Goal: Task Accomplishment & Management: Manage account settings

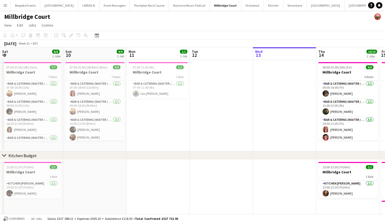
scroll to position [0, 127]
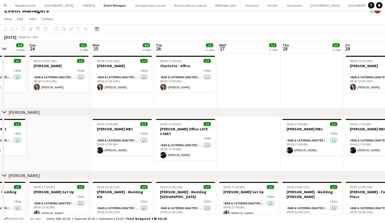
scroll to position [5, 0]
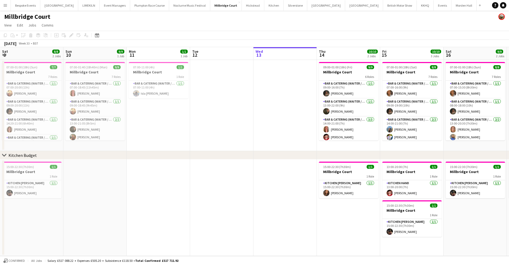
scroll to position [0, 127]
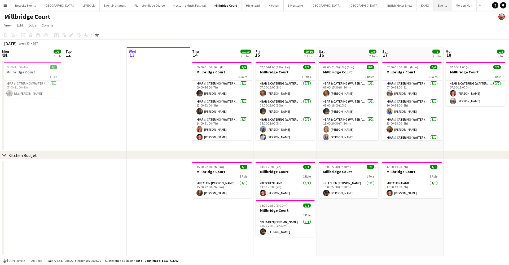
click at [433, 7] on button "Events Close" at bounding box center [442, 5] width 18 height 10
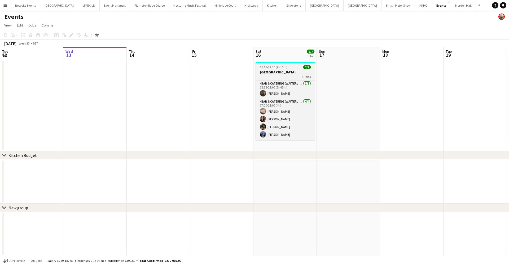
click at [282, 73] on h3 "Gate Street Barn" at bounding box center [284, 72] width 59 height 5
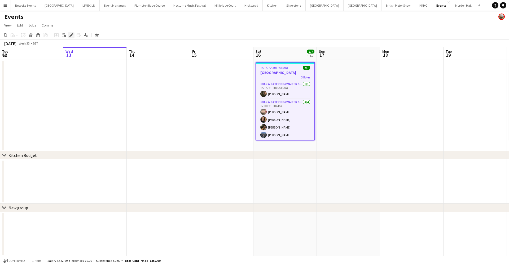
click at [70, 34] on icon "Edit" at bounding box center [71, 35] width 4 height 4
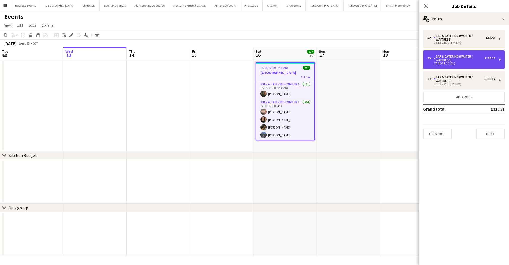
click at [436, 60] on div "Bar & Catering (Waiter / waitress)" at bounding box center [458, 58] width 51 height 7
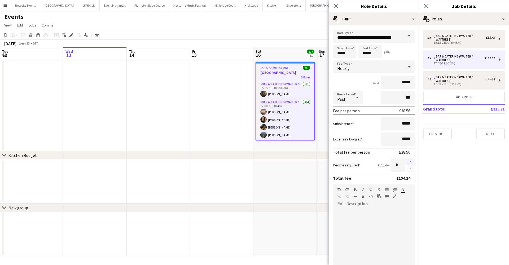
click at [406, 160] on button "button" at bounding box center [410, 161] width 8 height 7
type input "*"
click at [214, 105] on app-date-cell at bounding box center [221, 105] width 63 height 91
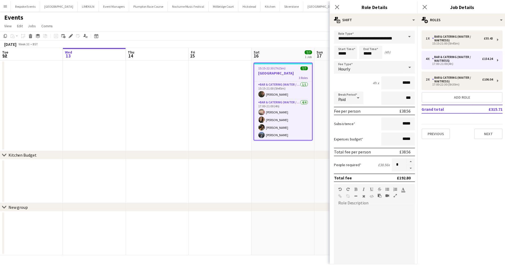
scroll to position [0, 127]
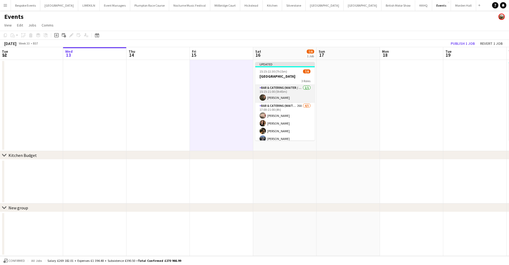
click at [286, 95] on app-card-role "Bar & Catering (Waiter / waitress) 1/1 15:15-21:00 (5h45m) freya green" at bounding box center [284, 94] width 59 height 18
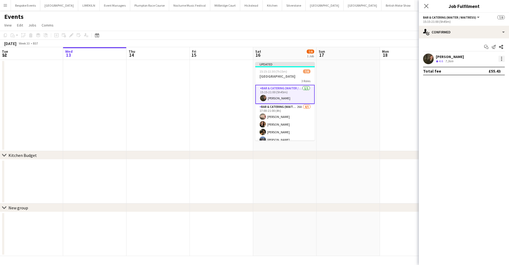
click at [500, 59] on div at bounding box center [501, 59] width 6 height 6
click at [480, 79] on button "Switch crew" at bounding box center [483, 81] width 41 height 13
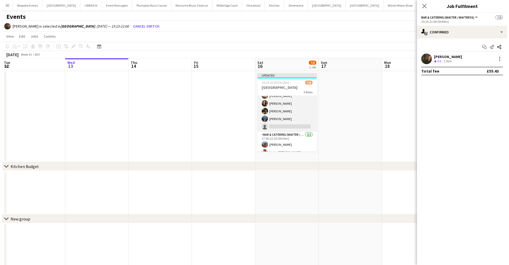
scroll to position [0, 127]
click at [299, 122] on app-card-role "Bar & Catering (Waiter / waitress) 26A 4/5 17:00-21:00 (4h) Jasmine Pattison Le…" at bounding box center [284, 107] width 59 height 49
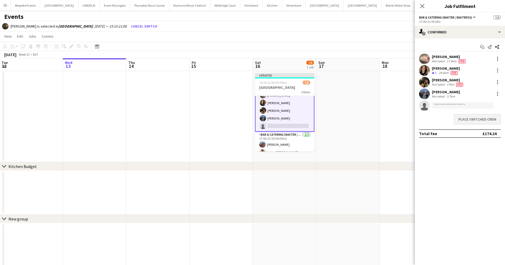
click at [466, 119] on button "Place switched crew" at bounding box center [477, 119] width 47 height 11
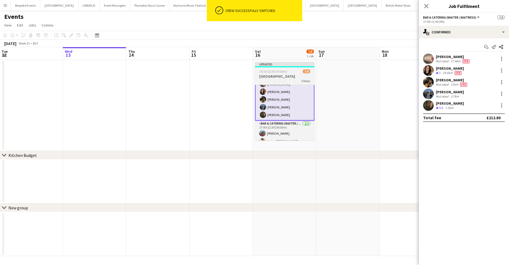
scroll to position [0, 0]
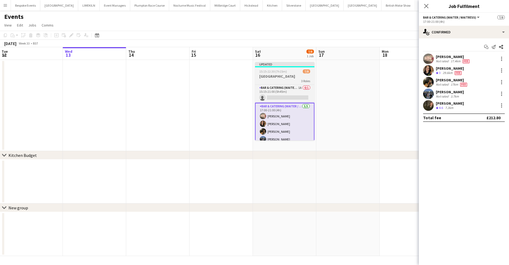
click at [290, 76] on h3 "Gate Street Barn" at bounding box center [284, 76] width 59 height 5
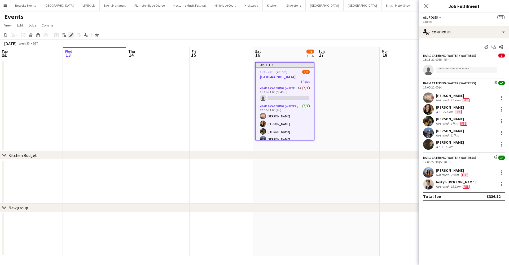
click at [71, 35] on icon at bounding box center [71, 35] width 3 height 3
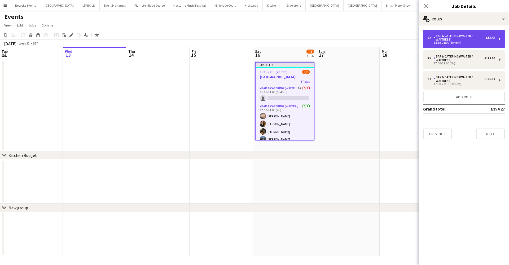
click at [441, 38] on div "Bar & Catering (Waiter / waitress)" at bounding box center [459, 37] width 52 height 7
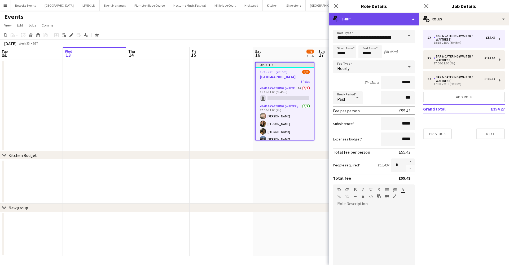
click at [404, 19] on div "multiple-actions-text Shift" at bounding box center [374, 19] width 90 height 13
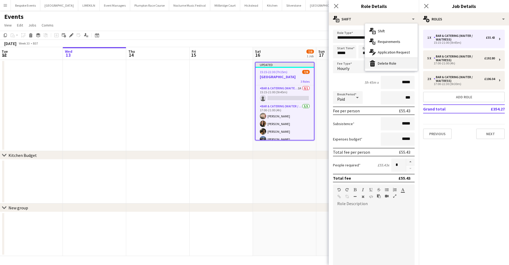
click at [397, 68] on div "bin-2 Delete Role" at bounding box center [391, 63] width 52 height 11
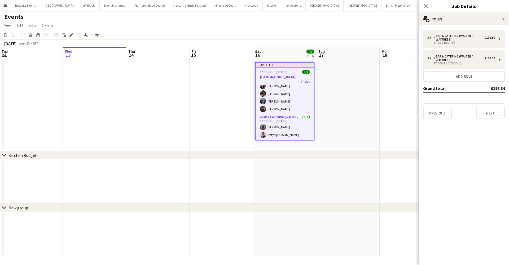
click at [351, 117] on app-date-cell at bounding box center [347, 105] width 63 height 91
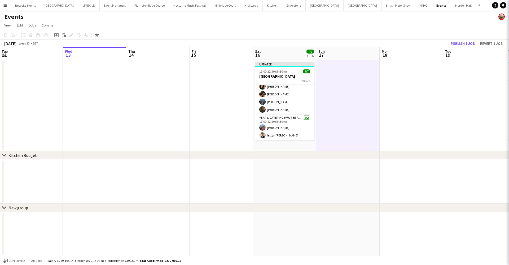
scroll to position [19, 0]
click at [456, 45] on button "Publish 1 job" at bounding box center [462, 43] width 28 height 7
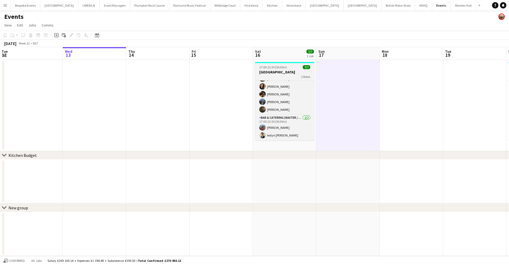
scroll to position [0, 0]
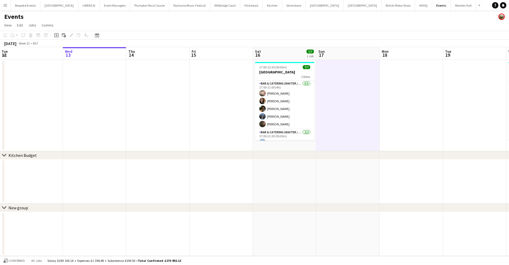
drag, startPoint x: 313, startPoint y: 107, endPoint x: 317, endPoint y: 77, distance: 29.8
click at [317, 77] on app-date-cell at bounding box center [347, 105] width 63 height 91
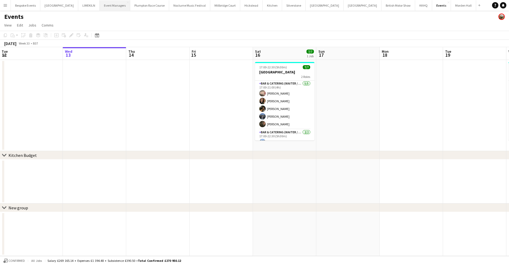
click at [116, 6] on button "Event Managers Close" at bounding box center [115, 5] width 30 height 10
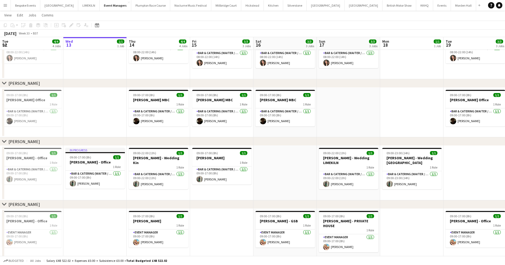
scroll to position [42, 0]
